Goal: Complete application form: Complete application form

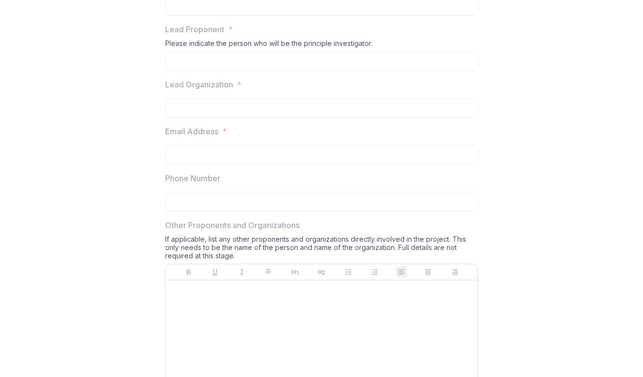
scroll to position [153, 0]
